Goal: Task Accomplishment & Management: Use online tool/utility

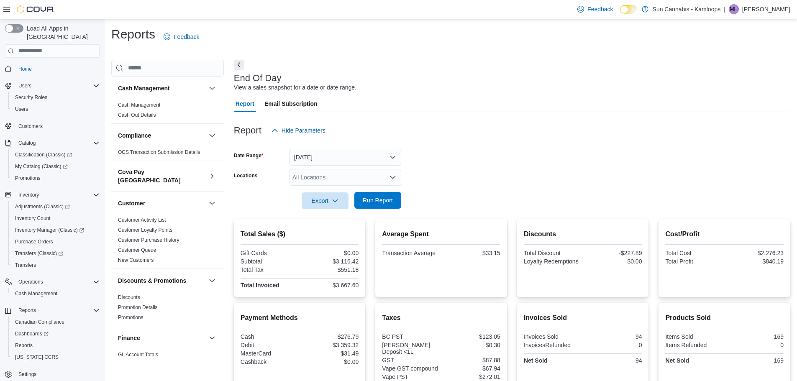
click at [397, 194] on button "Run Report" at bounding box center [377, 200] width 47 height 17
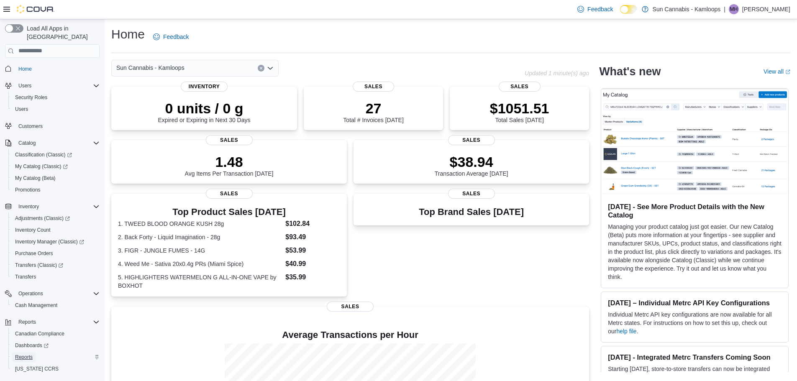
click at [17, 354] on span "Reports" at bounding box center [24, 357] width 18 height 7
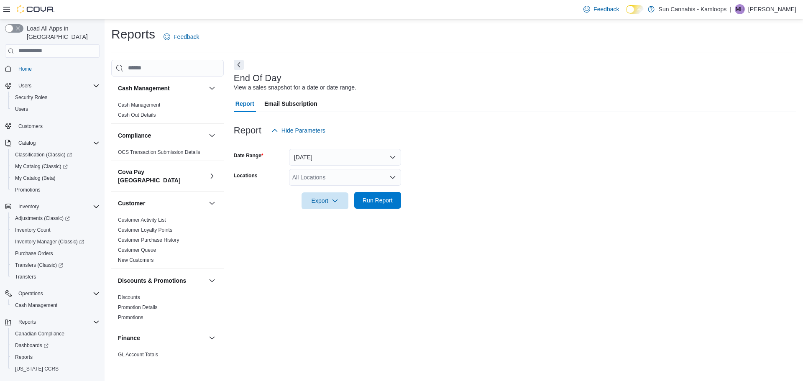
click at [362, 205] on span "Run Report" at bounding box center [377, 200] width 37 height 17
